Goal: Connect with others: Connect with others

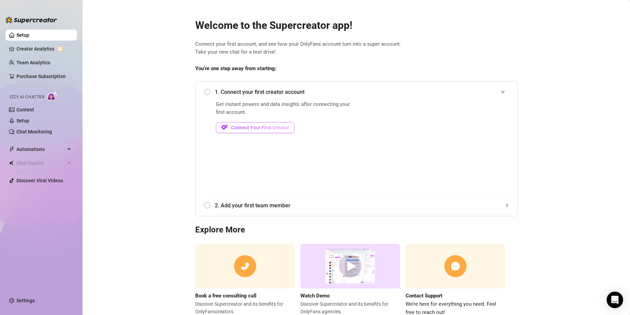
click at [255, 127] on span "Connect Your First Creator" at bounding box center [260, 128] width 58 height 6
